Goal: Check status: Check status

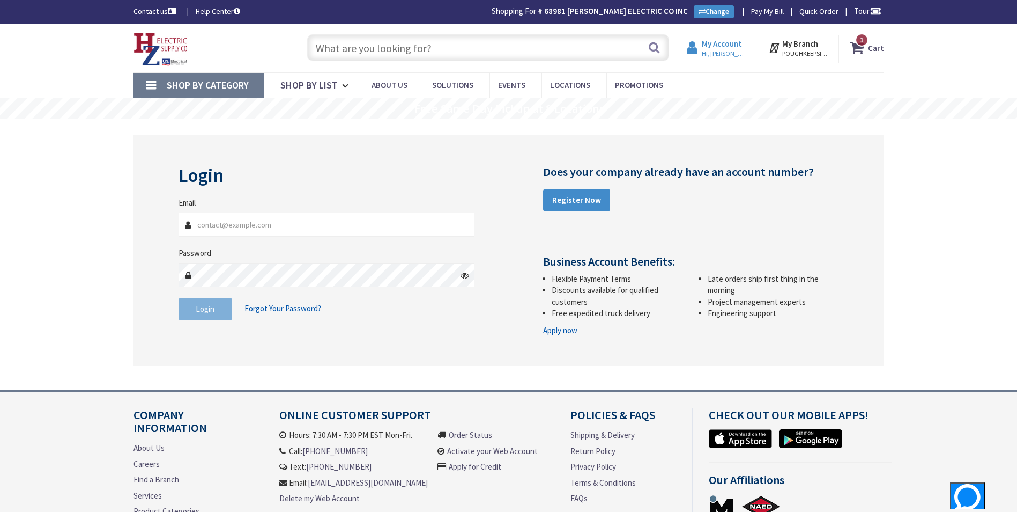
type input "[EMAIL_ADDRESS][PERSON_NAME][DOMAIN_NAME]"
click at [710, 55] on span "Hi, [PERSON_NAME]" at bounding box center [725, 53] width 46 height 9
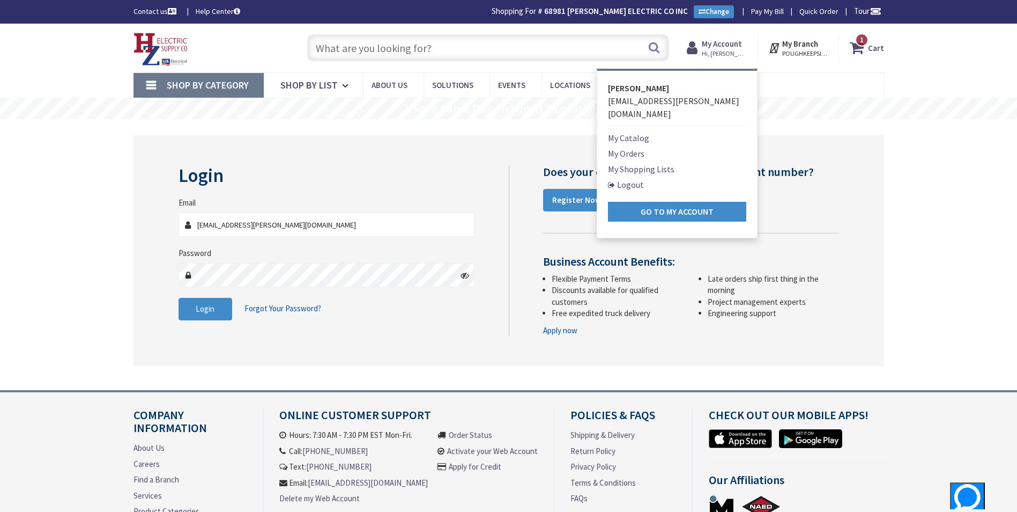
click at [638, 147] on link "My Orders" at bounding box center [626, 153] width 36 height 13
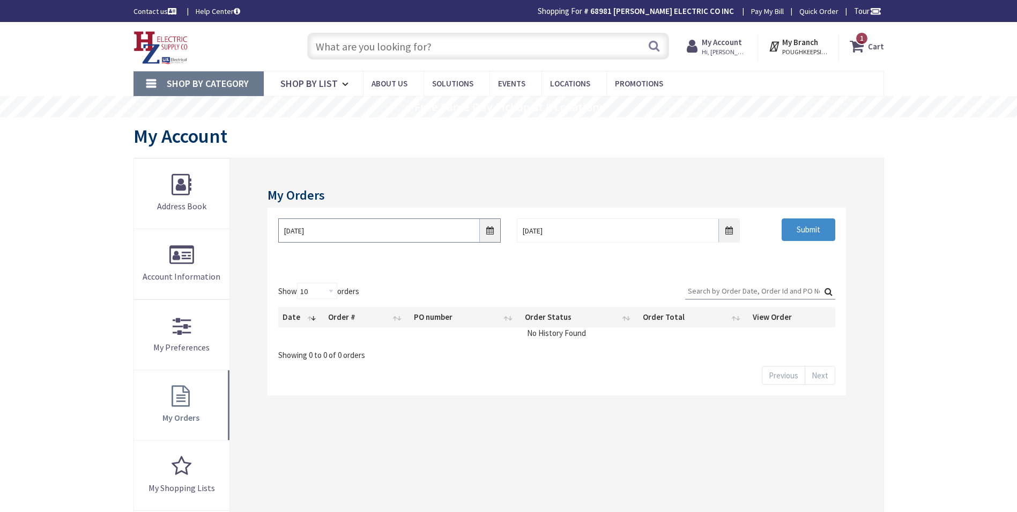
click at [492, 229] on input "[DATE]" at bounding box center [389, 230] width 223 height 24
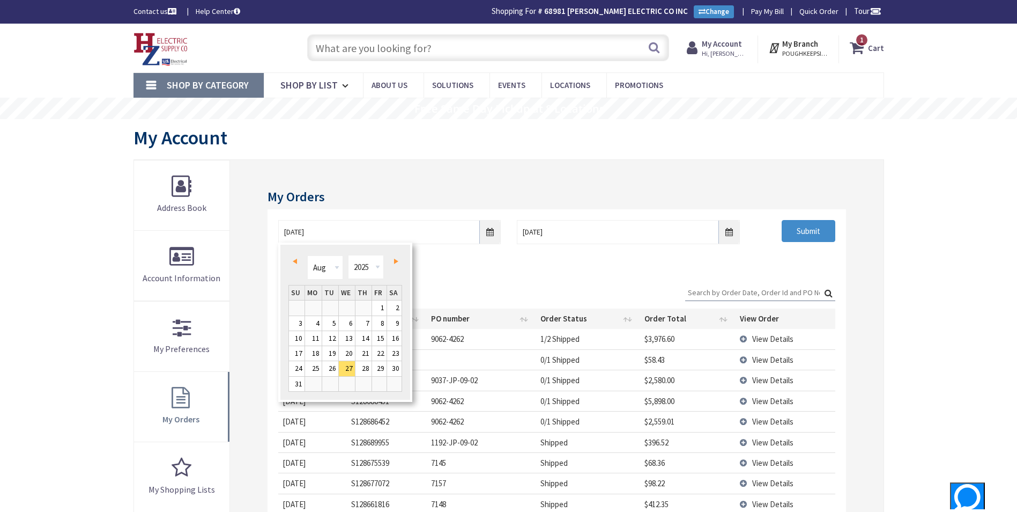
click at [293, 260] on span "Prev" at bounding box center [295, 260] width 4 height 5
click at [301, 305] on link "1" at bounding box center [297, 307] width 16 height 14
type input "[DATE]"
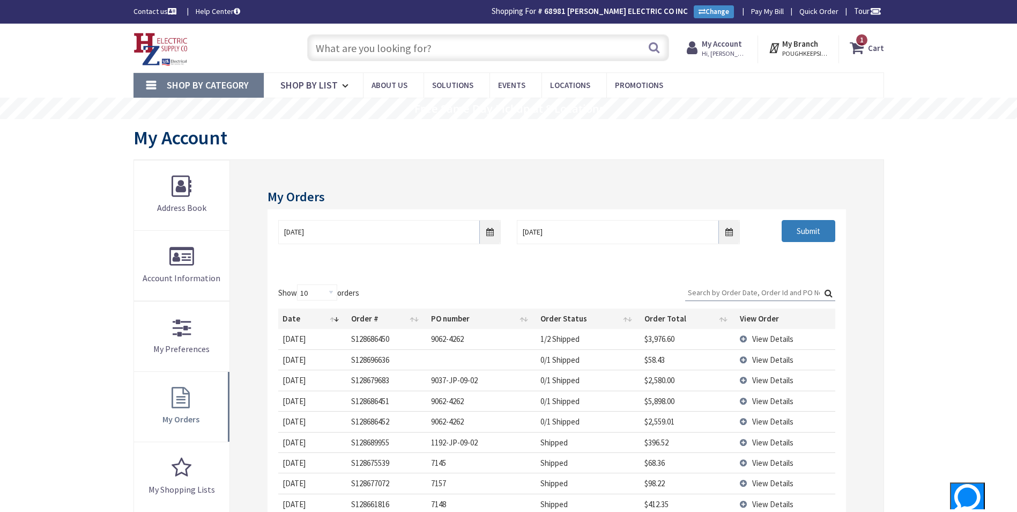
click at [788, 235] on input "Submit" at bounding box center [809, 231] width 54 height 23
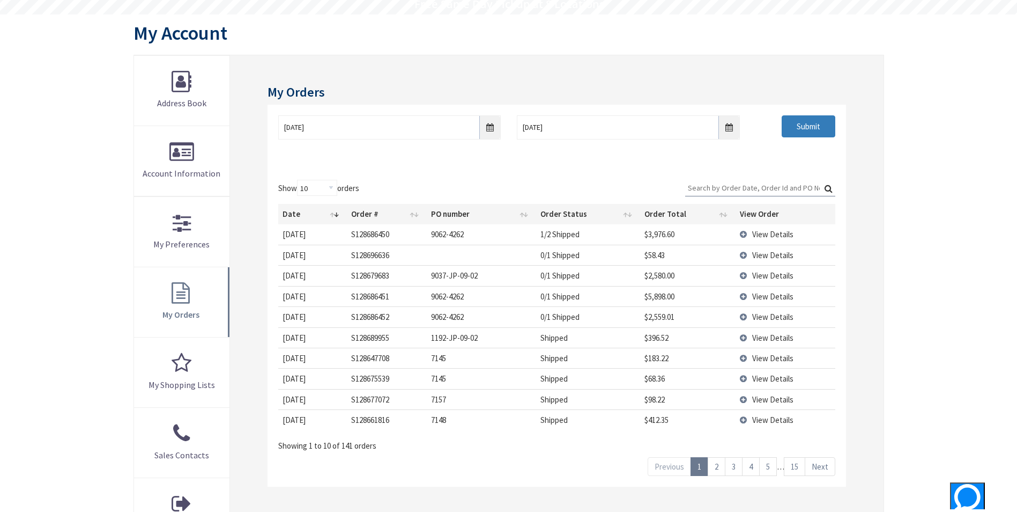
scroll to position [107, 0]
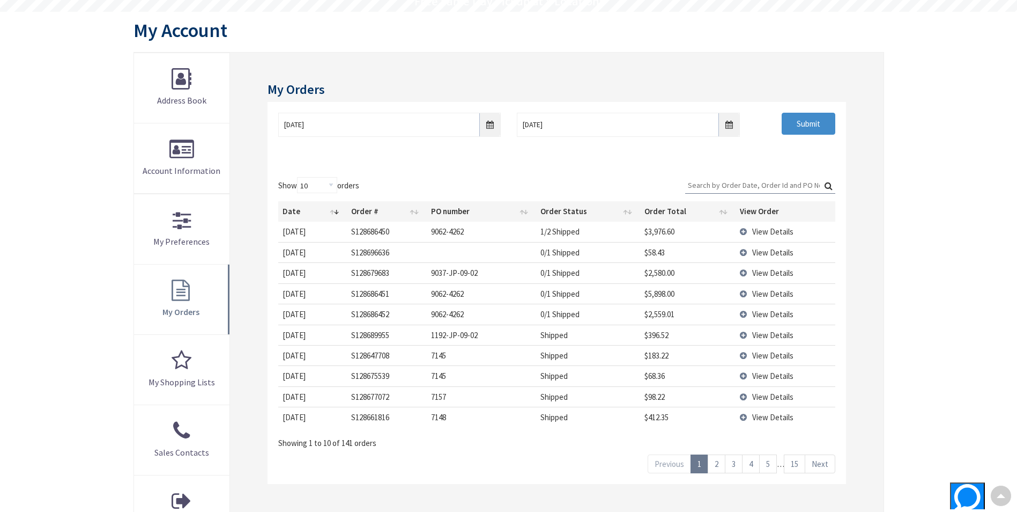
click at [723, 465] on link "2" at bounding box center [717, 463] width 18 height 19
click at [768, 293] on span "View Details" at bounding box center [772, 293] width 41 height 10
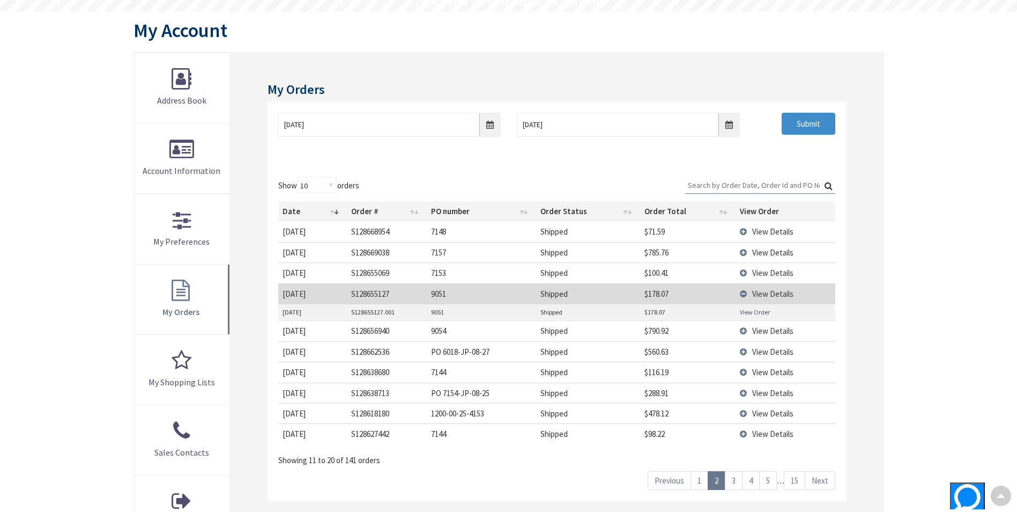
click at [765, 309] on link "View Order" at bounding box center [755, 311] width 30 height 9
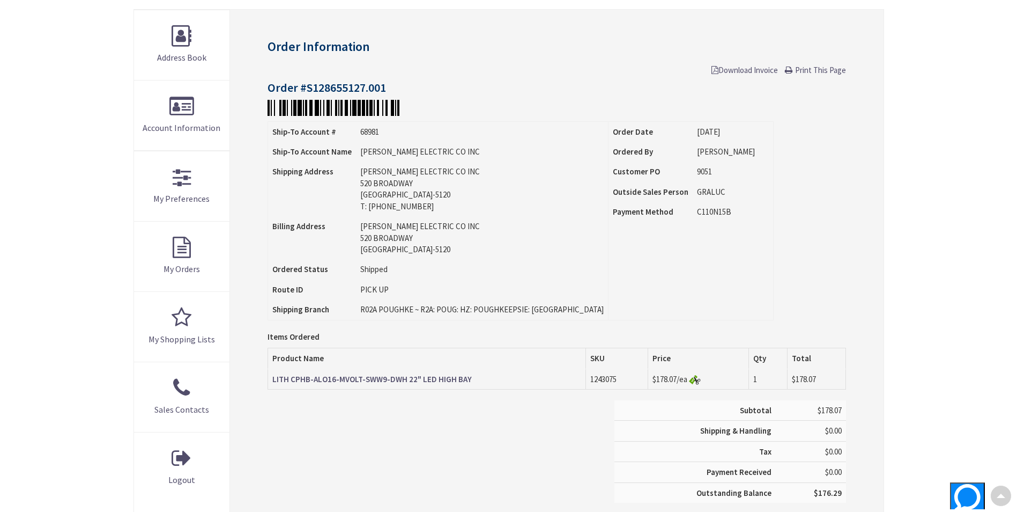
scroll to position [161, 0]
